Goal: Find specific page/section: Find specific page/section

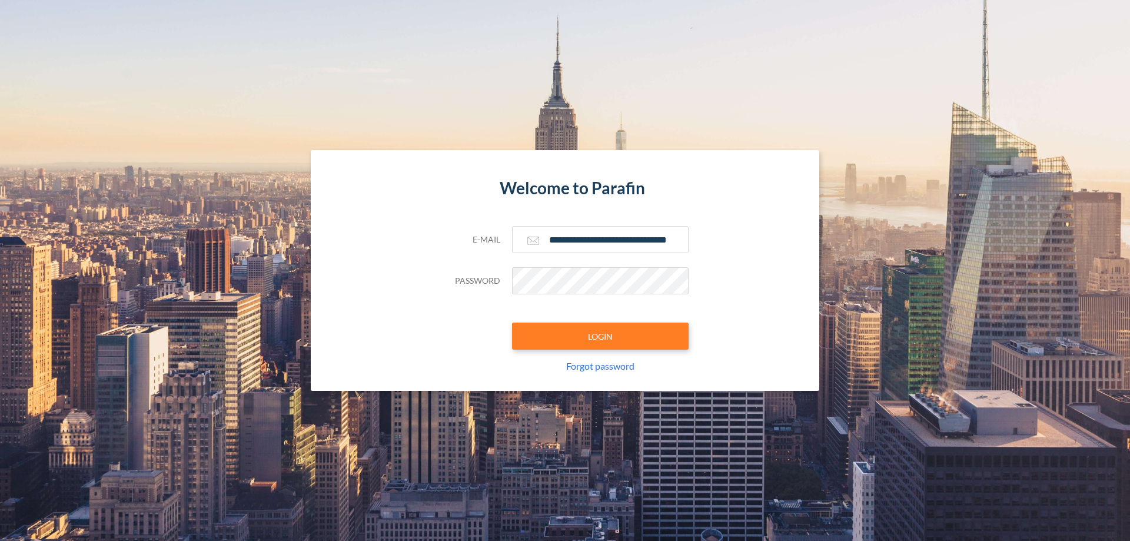
type input "**********"
click at [600, 336] on button "LOGIN" at bounding box center [600, 336] width 177 height 27
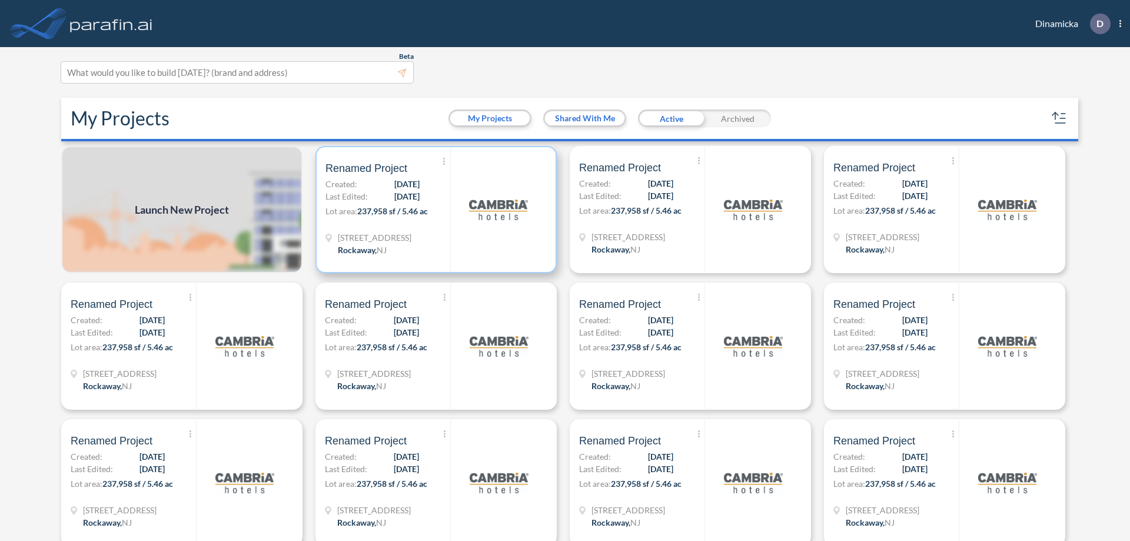
scroll to position [3, 0]
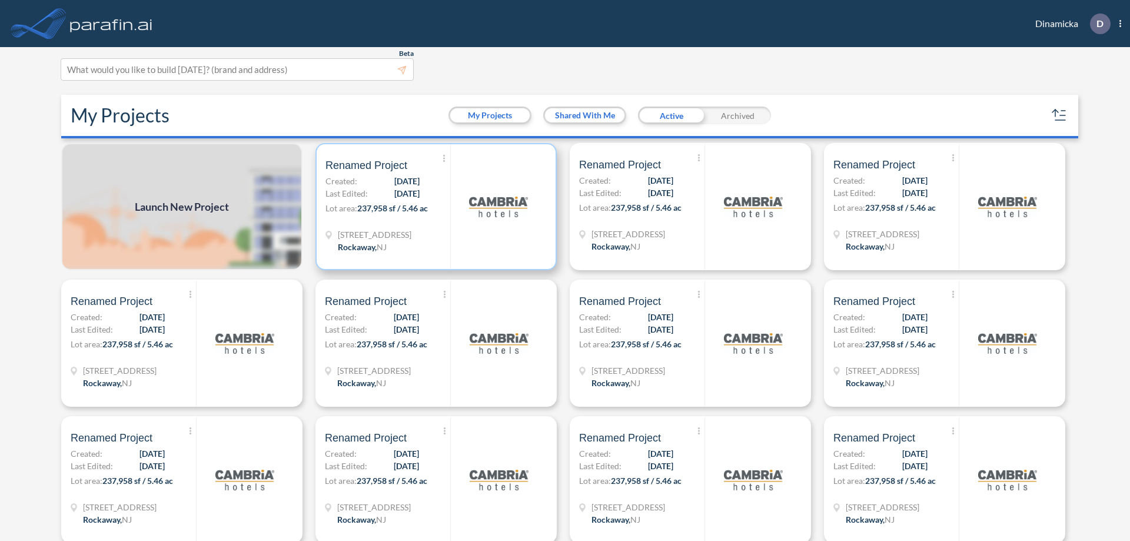
click at [434, 207] on p "Lot area: 237,958 sf / 5.46 ac" at bounding box center [388, 210] width 125 height 17
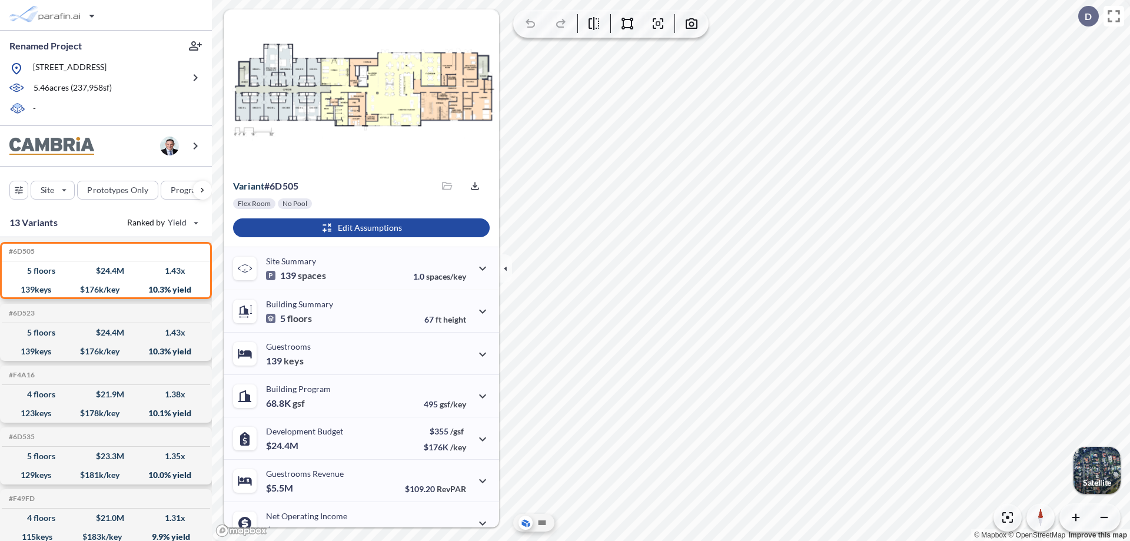
scroll to position [59, 0]
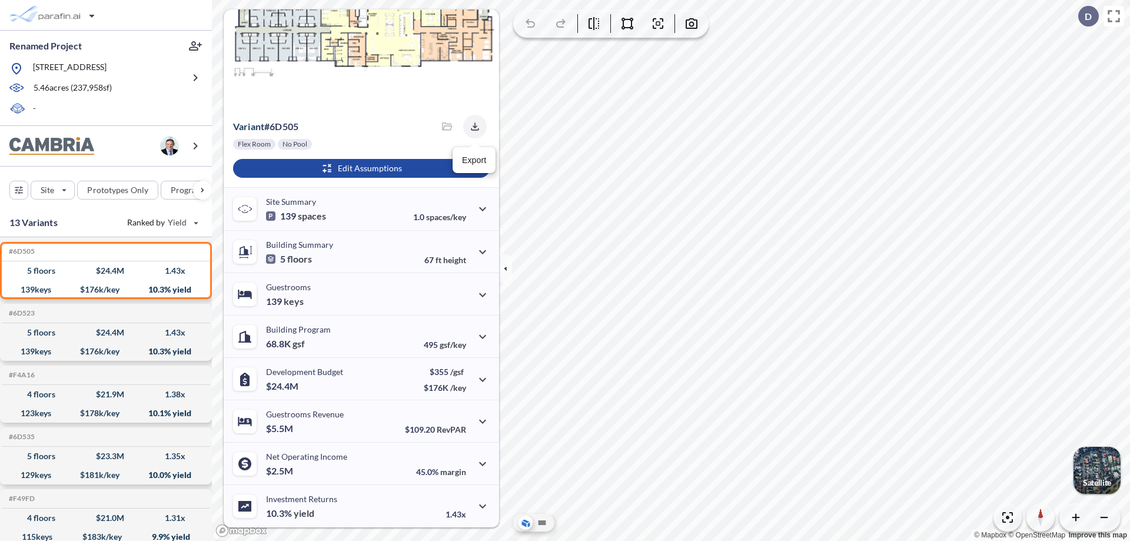
click at [472, 127] on icon "button" at bounding box center [475, 126] width 8 height 8
